Goal: Answer question/provide support

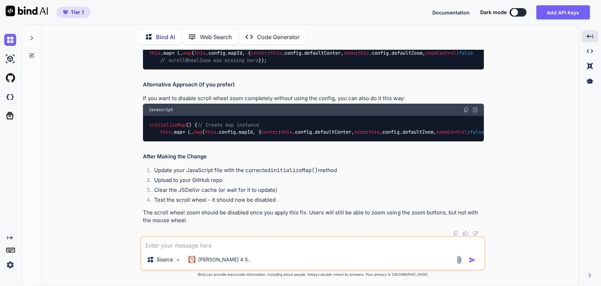
scroll to position [8459, 0]
type textarea "x"
click at [31, 36] on icon at bounding box center [32, 38] width 6 height 6
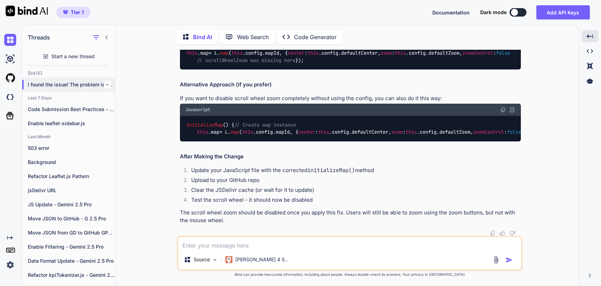
click at [55, 82] on p "I found the issue! The problem is that y..." at bounding box center [71, 84] width 87 height 7
click at [106, 82] on icon "button" at bounding box center [107, 84] width 4 height 4
click at [138, 97] on span "Rename and Save" at bounding box center [137, 97] width 42 height 7
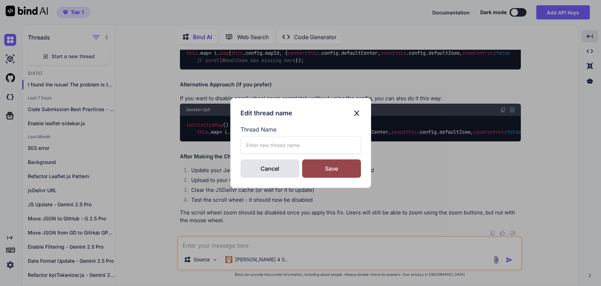
drag, startPoint x: 252, startPoint y: 149, endPoint x: 193, endPoint y: 243, distance: 110.5
click at [250, 149] on input "text" at bounding box center [301, 144] width 120 height 17
type input "Refactor Sidebar - [PERSON_NAME] 4"
click at [330, 171] on div "Save" at bounding box center [331, 168] width 59 height 18
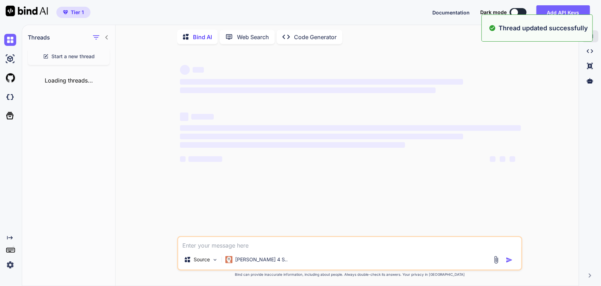
scroll to position [0, 0]
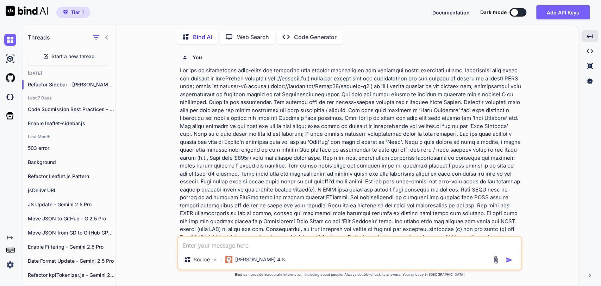
click at [66, 56] on span "Start a new thread" at bounding box center [72, 56] width 43 height 7
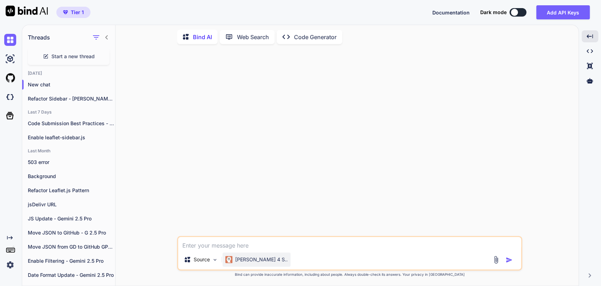
click at [264, 259] on div "[PERSON_NAME] 4 S.." at bounding box center [257, 259] width 68 height 14
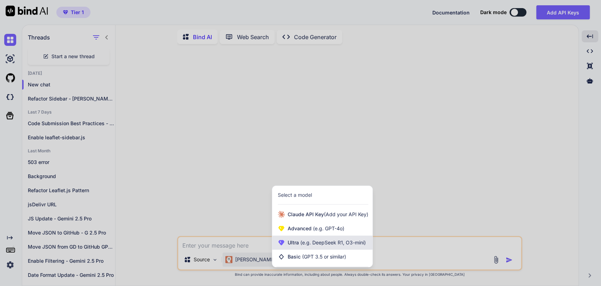
click at [290, 248] on div "Ultra (e.g. DeepSeek R1, O3-mini)" at bounding box center [322, 242] width 100 height 14
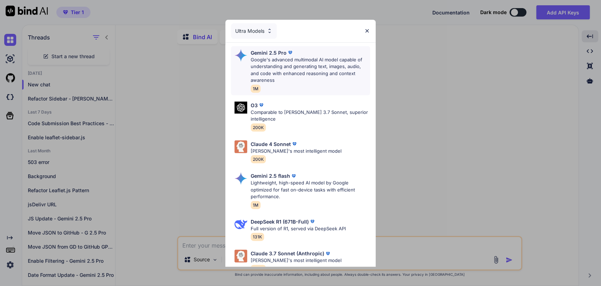
click at [264, 56] on p "Google's advanced multimodal AI model capable of understanding and generating t…" at bounding box center [310, 69] width 119 height 27
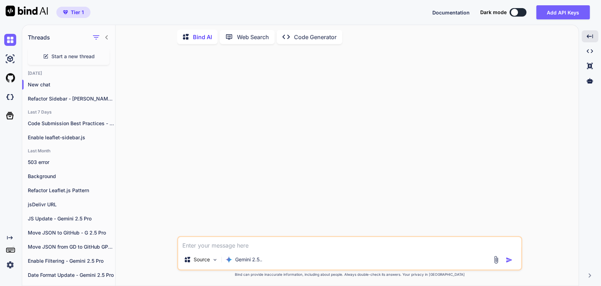
drag, startPoint x: 221, startPoint y: 247, endPoint x: 220, endPoint y: 243, distance: 3.7
click at [221, 247] on textarea at bounding box center [349, 243] width 343 height 13
paste textarea "Loremips Dolorsi Ametc 4 - Adipis Eli Sed doe te incididuntu labo-etdol mag ali…"
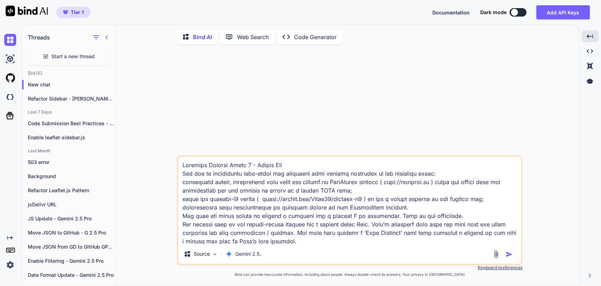
drag, startPoint x: 287, startPoint y: 164, endPoint x: 156, endPoint y: 167, distance: 131.1
click at [157, 168] on div "Source Gemini 2.5.. Created with Bind Always check its answers. Privacy in Bind…" at bounding box center [350, 168] width 458 height 236
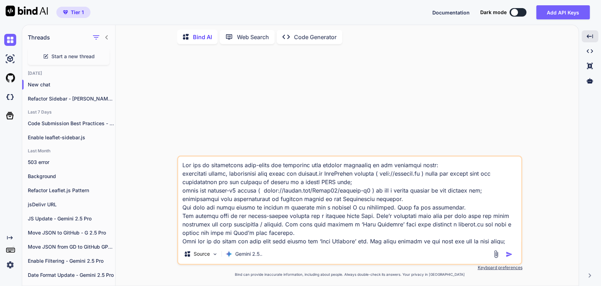
type textarea "Lor ips do sitametcons adip-elits doe temporinc utla etdolor magnaaliq en adm v…"
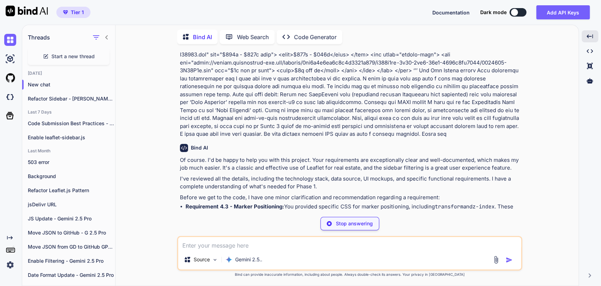
scroll to position [1393, 0]
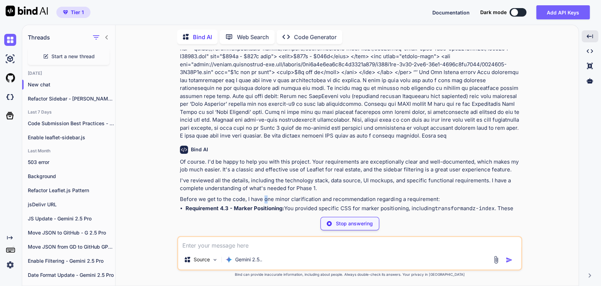
click at [266, 195] on p "Before we get to the code, I have one minor clarification and recommendation re…" at bounding box center [350, 199] width 341 height 8
drag, startPoint x: 250, startPoint y: 186, endPoint x: 254, endPoint y: 179, distance: 7.7
click at [249, 204] on li "Requirement 4.3 - Marker Positioning: You provided specific CSS for marker posi…" at bounding box center [353, 224] width 335 height 40
click at [320, 204] on li "Requirement 4.3 - Marker Positioning: You provided specific CSS for marker posi…" at bounding box center [353, 224] width 335 height 40
click at [273, 204] on li "Requirement 4.3 - Marker Positioning: You provided specific CSS for marker posi…" at bounding box center [353, 224] width 335 height 40
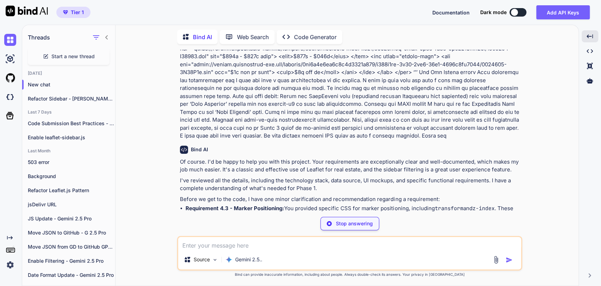
click at [303, 204] on li "Requirement 4.3 - Marker Positioning: You provided specific CSS for marker posi…" at bounding box center [353, 224] width 335 height 40
click at [314, 204] on li "Requirement 4.3 - Marker Positioning: You provided specific CSS for marker posi…" at bounding box center [353, 224] width 335 height 40
click at [368, 204] on li "Requirement 4.3 - Marker Positioning: You provided specific CSS for marker posi…" at bounding box center [353, 224] width 335 height 40
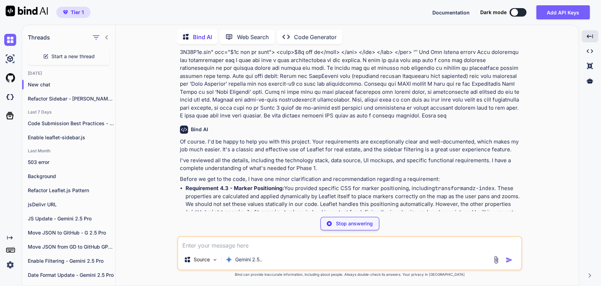
scroll to position [1432, 0]
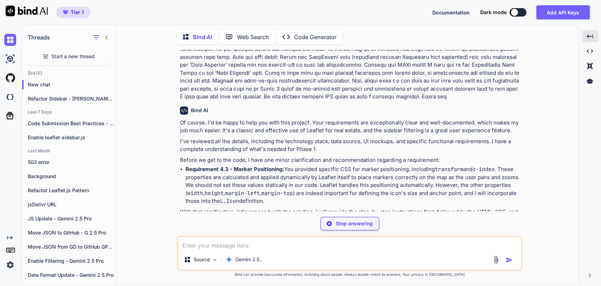
click at [250, 208] on p "With that clarification, let's proceed with the solution. I will provide the st…" at bounding box center [350, 216] width 341 height 16
click at [286, 208] on p "With that clarification, let's proceed with the solution. I will provide the st…" at bounding box center [350, 216] width 341 height 16
click at [350, 208] on p "With that clarification, let's proceed with the solution. I will provide the st…" at bounding box center [350, 216] width 341 height 16
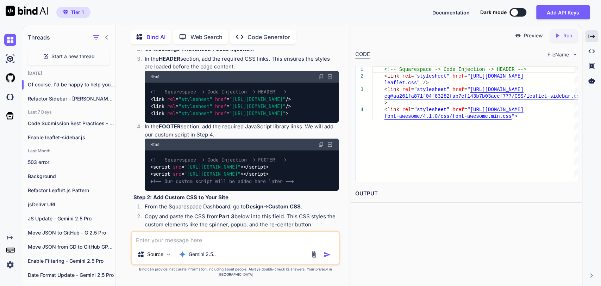
scroll to position [0, 178]
click at [590, 39] on icon "Created with Pixso." at bounding box center [592, 36] width 6 height 6
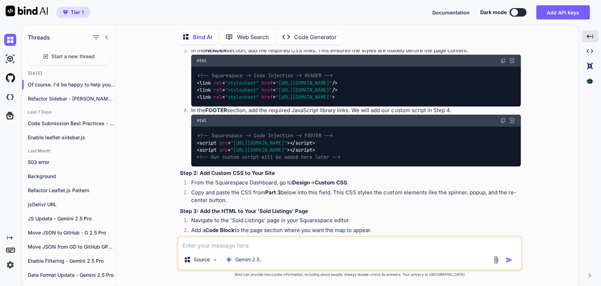
scroll to position [0, 47]
click at [243, 179] on li "From the Squarespace Dashboard, go to Design -> Custom CSS ." at bounding box center [353, 184] width 335 height 10
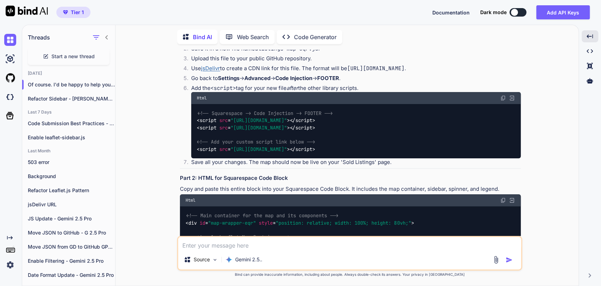
scroll to position [1941, 0]
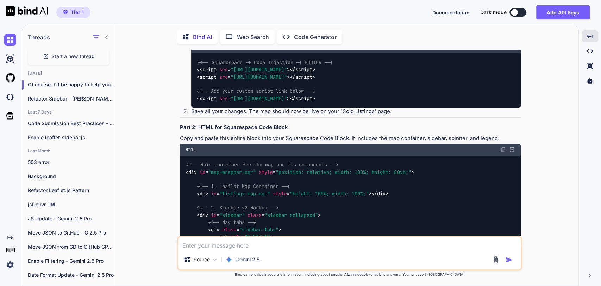
click at [251, 123] on h3 "Part 2: HTML for Squarespace Code Block" at bounding box center [350, 127] width 341 height 8
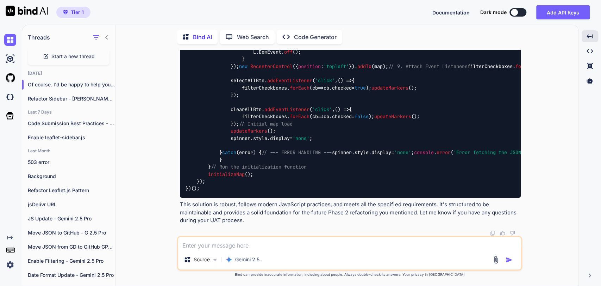
scroll to position [3937, 0]
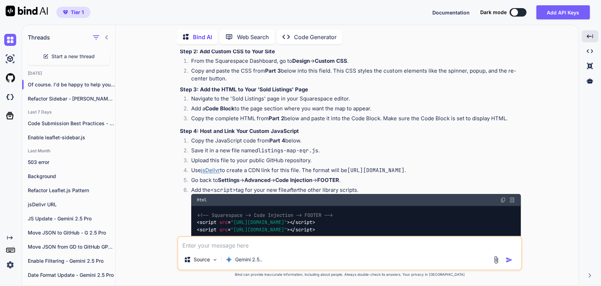
scroll to position [1807, 0]
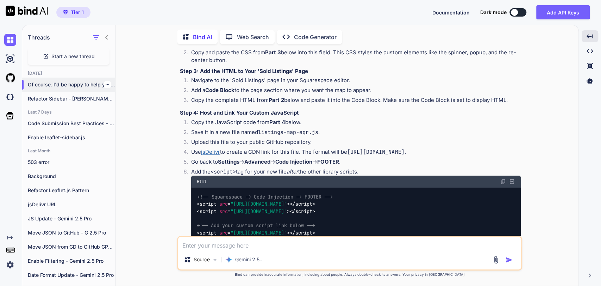
click at [105, 83] on icon "button" at bounding box center [107, 84] width 4 height 4
click at [122, 96] on span "Rename and Save" at bounding box center [137, 97] width 42 height 7
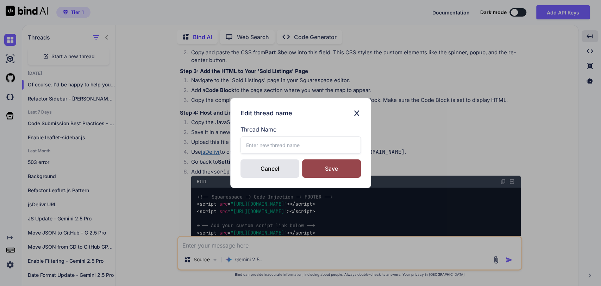
click at [254, 129] on label "Thread Name" at bounding box center [301, 129] width 120 height 8
click at [248, 147] on input "text" at bounding box center [301, 144] width 120 height 17
type input "Refactor Sidebar - Gemini 2.5 Pro"
click at [340, 170] on div "Save" at bounding box center [331, 168] width 59 height 18
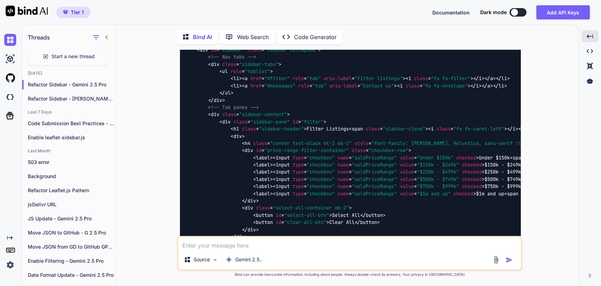
scroll to position [2114, 0]
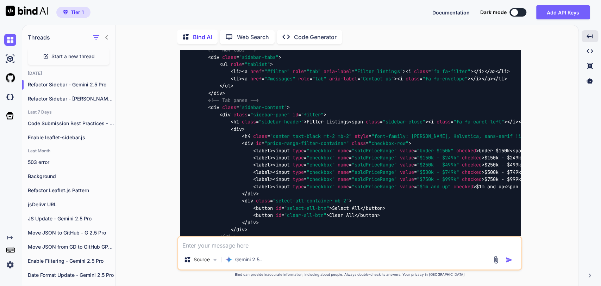
click at [280, 83] on div "<!-- Main container for the map and its components --> < div id = "map-wrapper-…" at bounding box center [350, 272] width 341 height 579
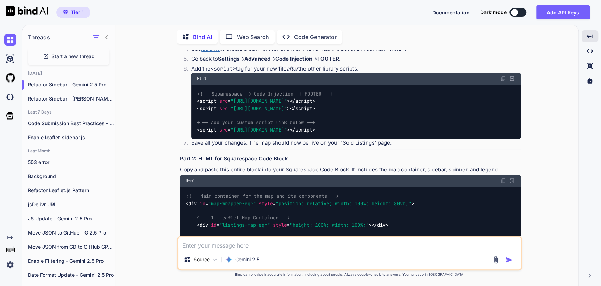
scroll to position [1957, 0]
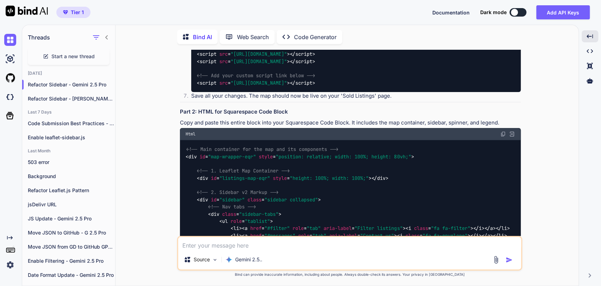
click at [504, 131] on img at bounding box center [504, 134] width 6 height 6
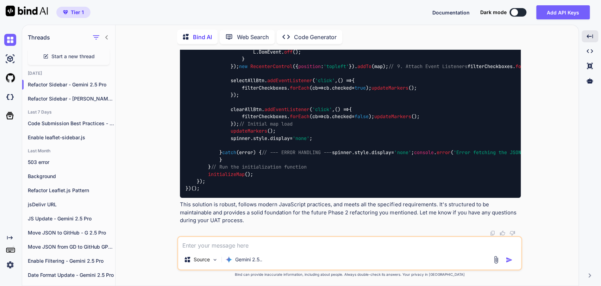
scroll to position [3914, 0]
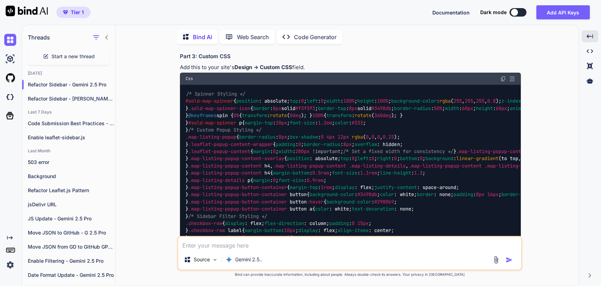
scroll to position [2629, 0]
click at [324, 114] on div "/* Spinner Styling */ #sold-map-spinner { position : absolute; top : 0 ; left :…" at bounding box center [350, 211] width 341 height 255
click at [503, 76] on img at bounding box center [504, 78] width 6 height 6
